Goal: Communication & Community: Answer question/provide support

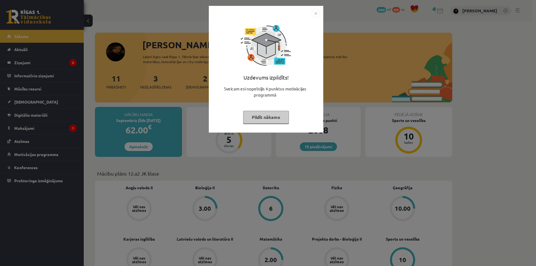
click at [258, 176] on div "Uzdevums izpildīts! Sveicam esi nopelnījis 4 punktus motivācijas programmā Pild…" at bounding box center [268, 133] width 536 height 266
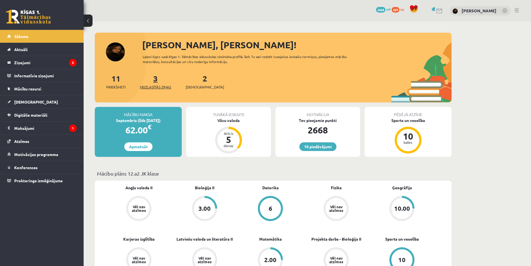
click at [158, 85] on span "Neizlasītās ziņas" at bounding box center [155, 87] width 31 height 6
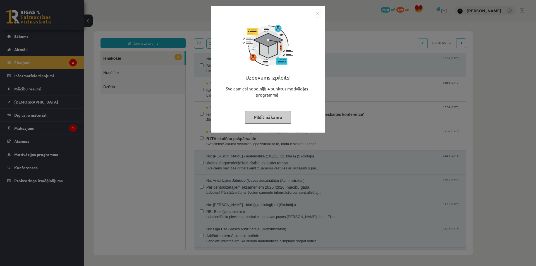
click at [329, 205] on div "Uzdevums izpildīts! Sveicam esi nopelnījis 4 punktus motivācijas programmā Pild…" at bounding box center [268, 133] width 536 height 266
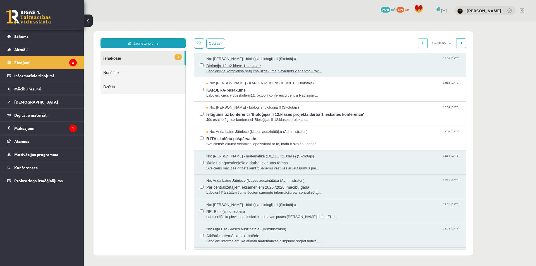
click at [283, 69] on span "Labdien!Pie kompleksā pētījuma uzdevuma pievienots viens foto - rok..." at bounding box center [333, 71] width 254 height 5
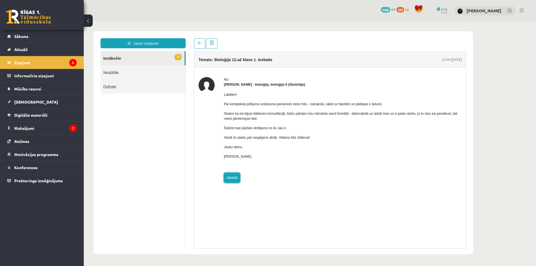
click at [233, 176] on link "Atbildēt" at bounding box center [232, 178] width 16 height 10
type input "**********"
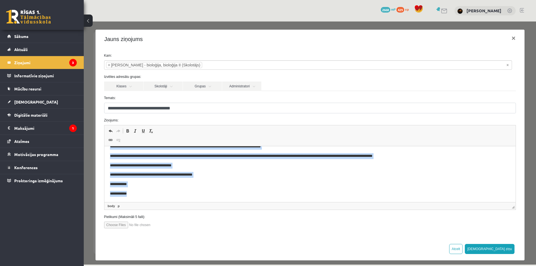
scroll to position [4, 0]
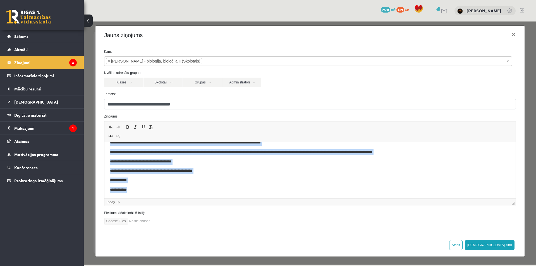
drag, startPoint x: 134, startPoint y: 172, endPoint x: 148, endPoint y: 210, distance: 40.5
click at [148, 198] on html "**********" at bounding box center [309, 152] width 411 height 92
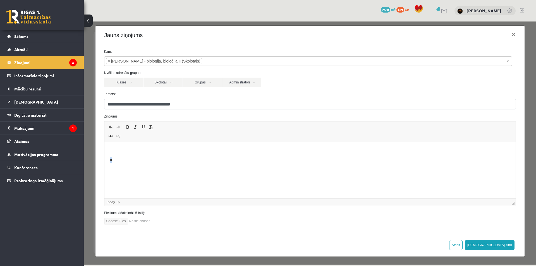
scroll to position [0, 0]
click at [123, 220] on input "file" at bounding box center [135, 221] width 63 height 7
click at [108, 221] on input "file" at bounding box center [135, 221] width 63 height 7
click at [117, 219] on input "file" at bounding box center [135, 221] width 63 height 7
click at [121, 223] on input "file" at bounding box center [135, 221] width 63 height 7
